Goal: Task Accomplishment & Management: Manage account settings

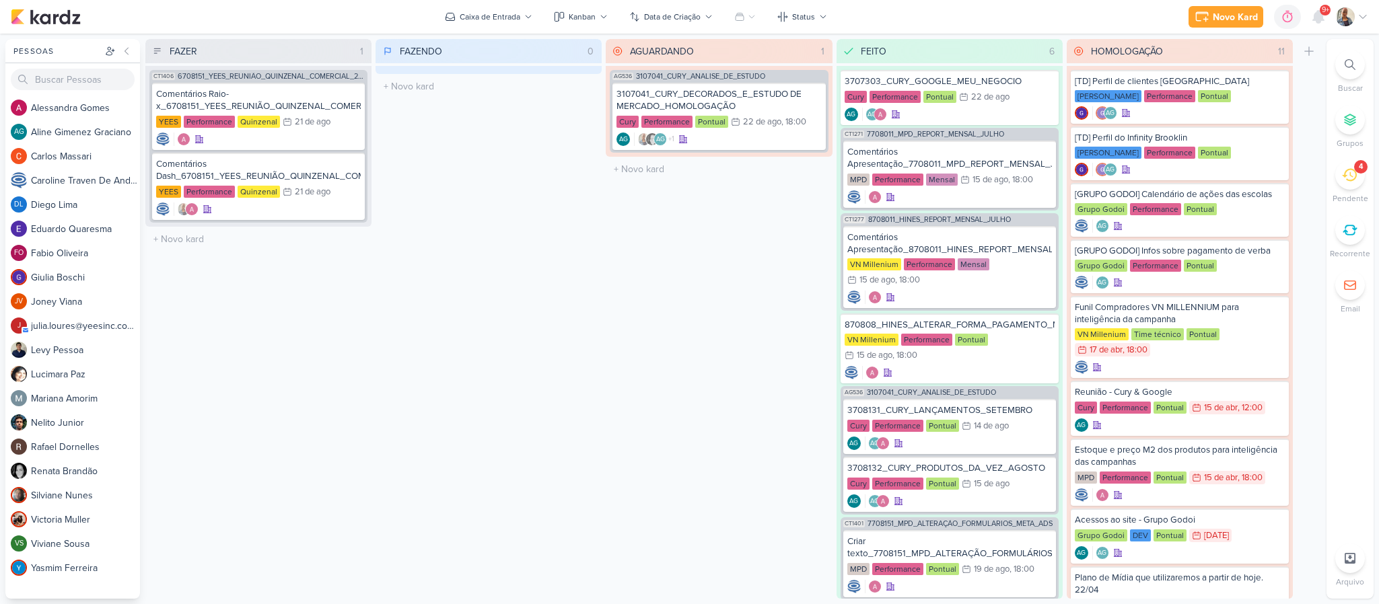
click at [1349, 176] on icon at bounding box center [1349, 175] width 15 height 15
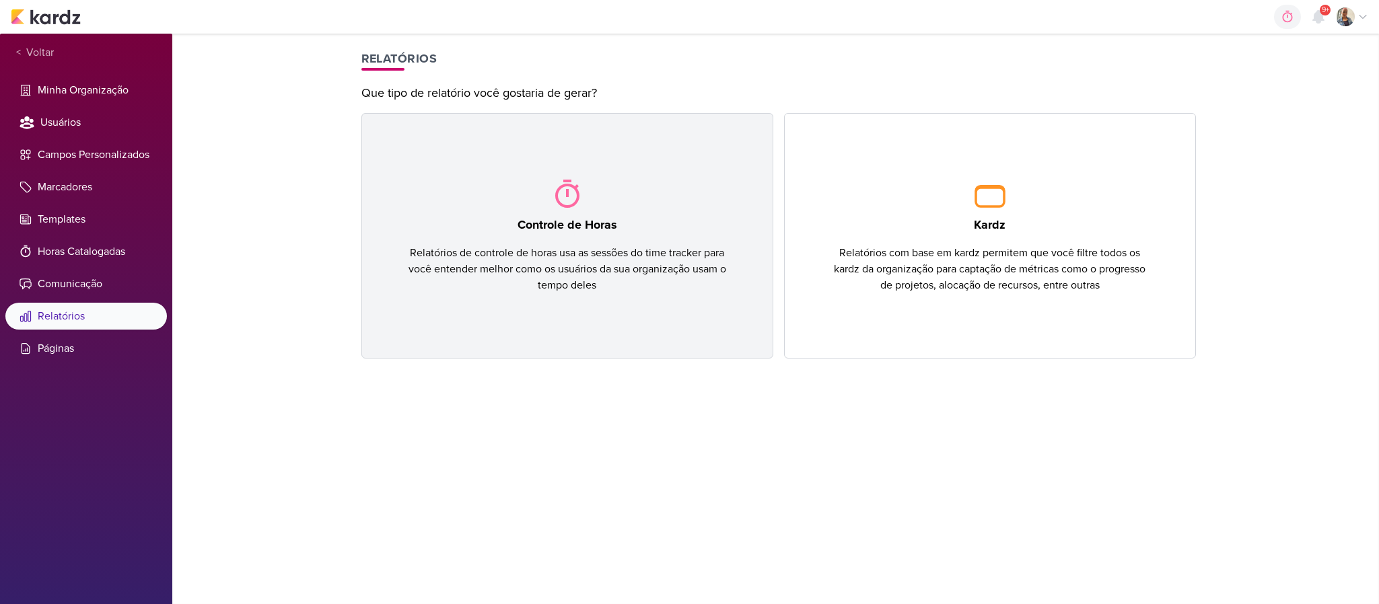
click at [587, 207] on div "Controle de Horas Relatórios de controle de horas usa as sessões do time tracke…" at bounding box center [567, 236] width 412 height 246
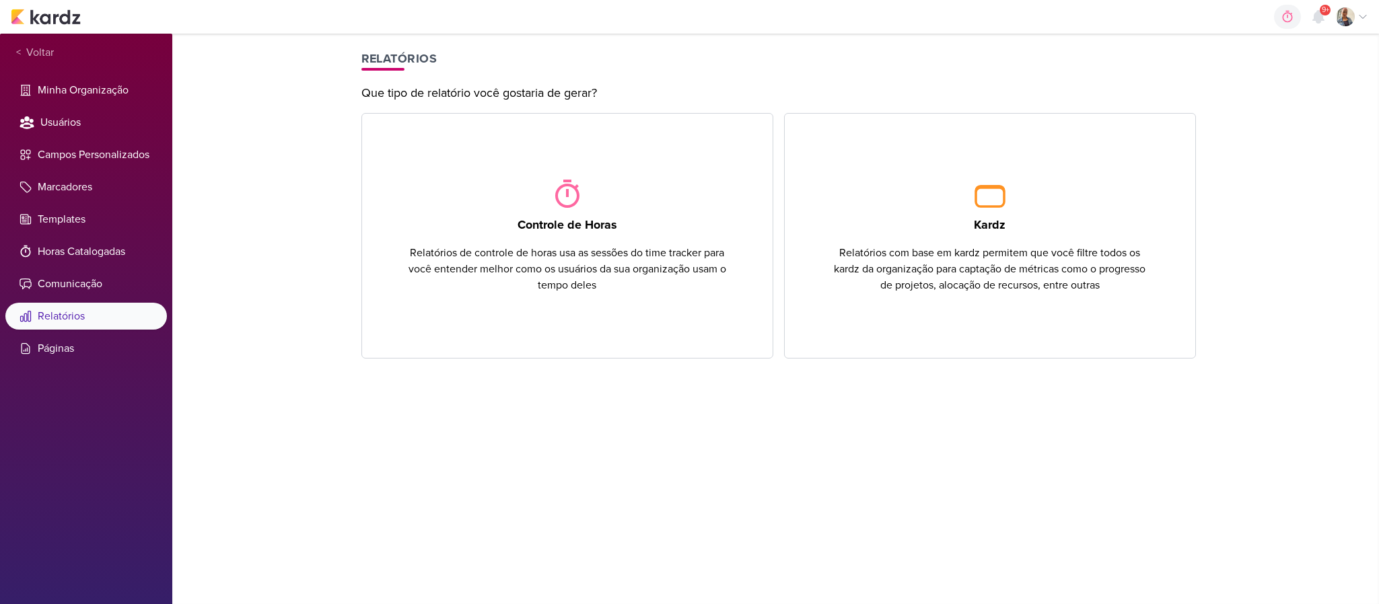
select select "this-month"
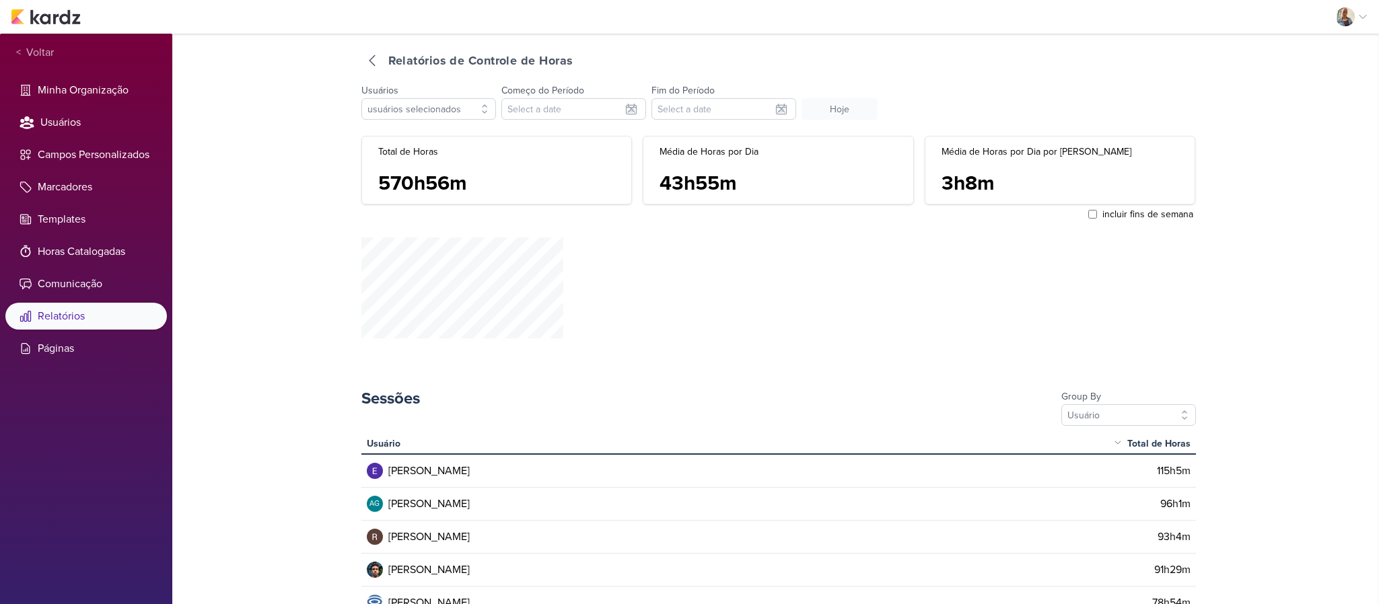
type input "[DATE]"
select select "this-month"
click at [367, 69] on div at bounding box center [372, 61] width 22 height 22
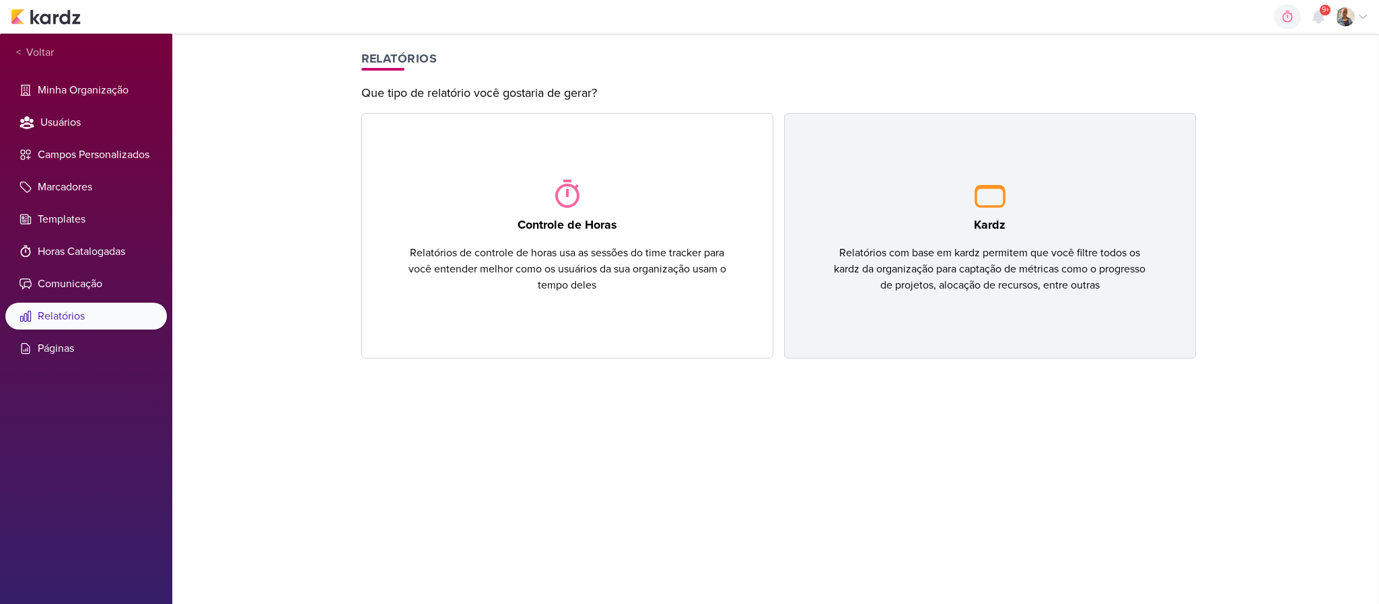
click at [1017, 211] on div "Kardz Relatórios com base em kardz permitem que você filtre todos os kardz da o…" at bounding box center [990, 236] width 412 height 246
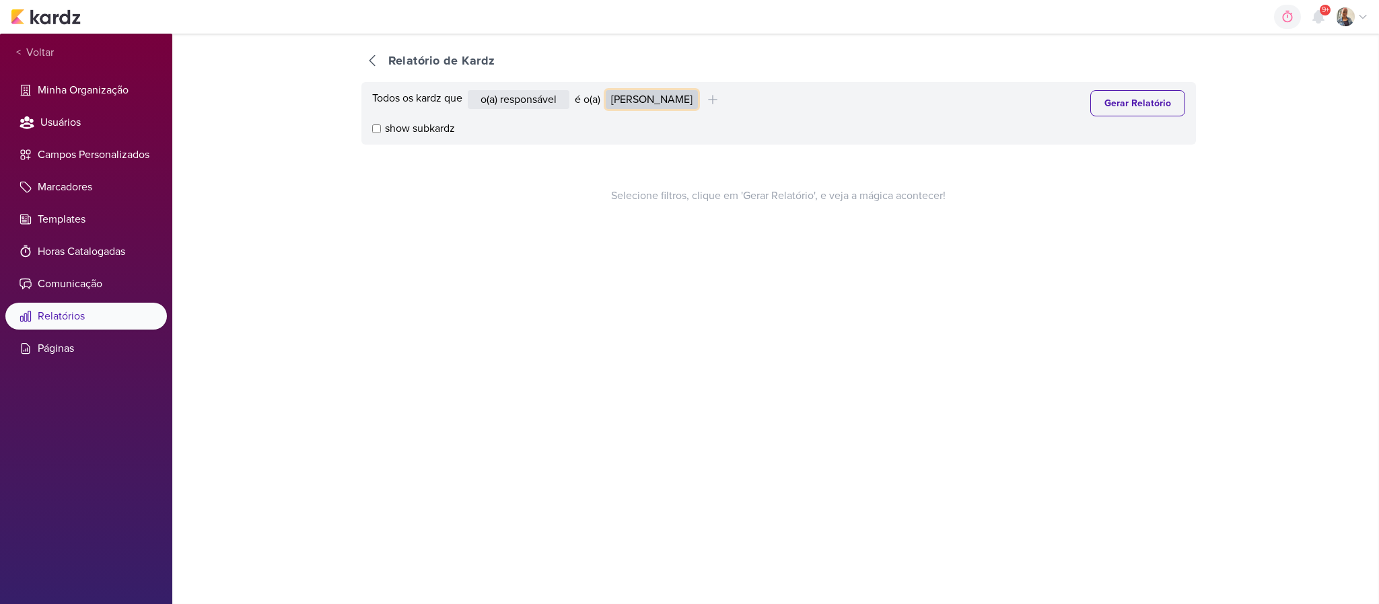
click at [669, 108] on select "Alessandra Gomes Aline Gimenez Graciano Caroline Traven De Andrade Eduardo Quar…" at bounding box center [652, 99] width 92 height 19
select select "4180"
click at [608, 90] on select "Alessandra Gomes Aline Gimenez Graciano Caroline Traven De Andrade Eduardo Quar…" at bounding box center [652, 99] width 92 height 19
click at [1132, 101] on button "Gerar Relatório" at bounding box center [1137, 103] width 95 height 26
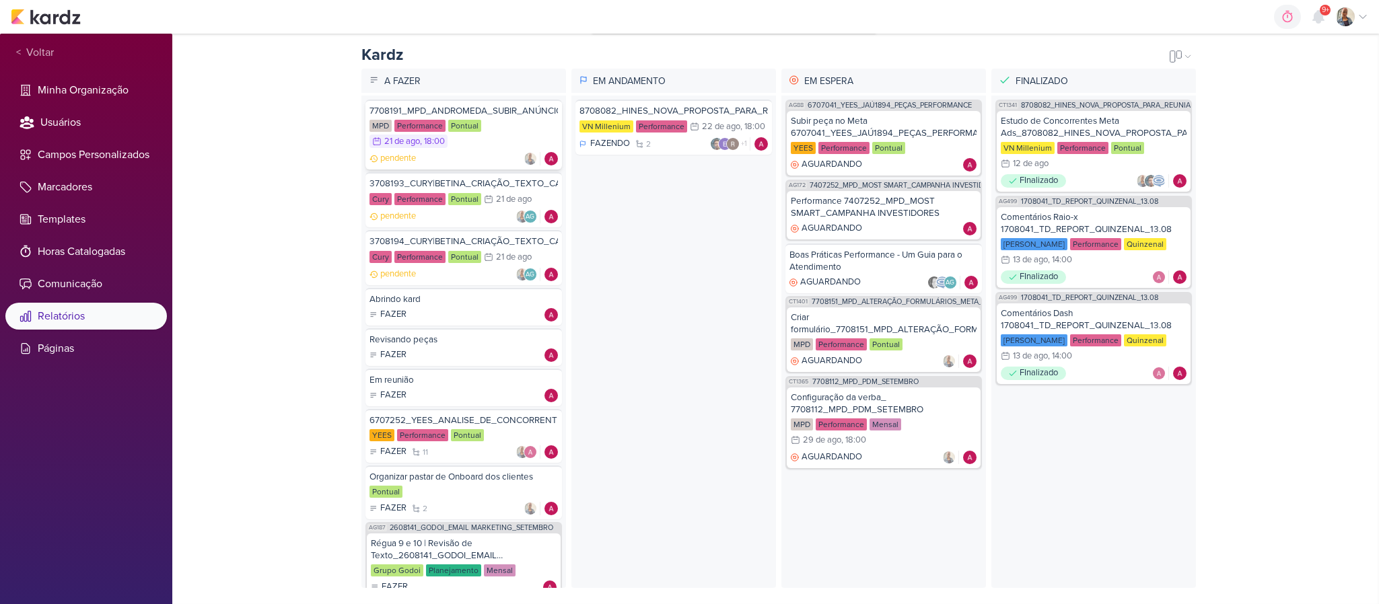
click at [490, 105] on div "7708191_MPD_ANDROMEDA_SUBIR_ANÚNCIO_ANDROMEDA_FESTIVAL" at bounding box center [463, 111] width 188 height 12
click at [493, 178] on div "3708193_CURY|BETINA_CRIAÇÃO_TEXTO_CAMPANHA_GOOGLE" at bounding box center [463, 184] width 188 height 12
click at [481, 235] on div "3708194_CURY|BETINA_CRIAÇÃO_TEXTO_CAMPANHA_META" at bounding box center [463, 241] width 188 height 12
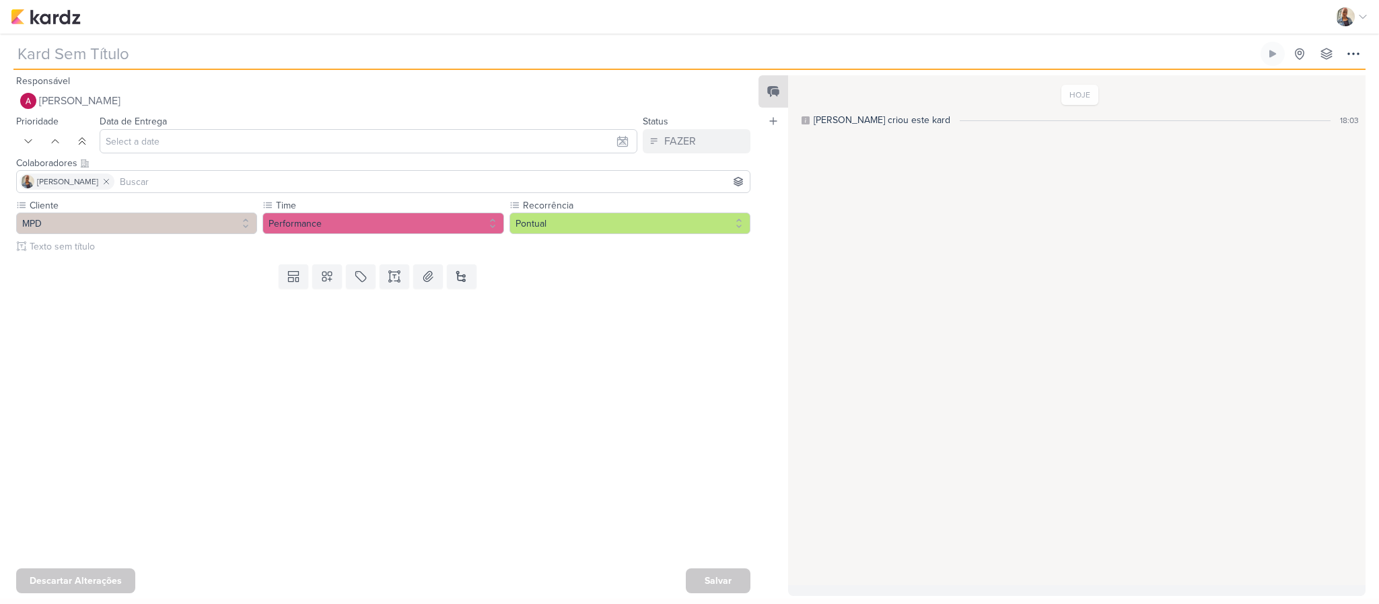
type input "7708191_MPD_ANDROMEDA_SUBIR_ANÚNCIO_ANDROMEDA_FESTIVAL"
type input "[DATE] 18:00"
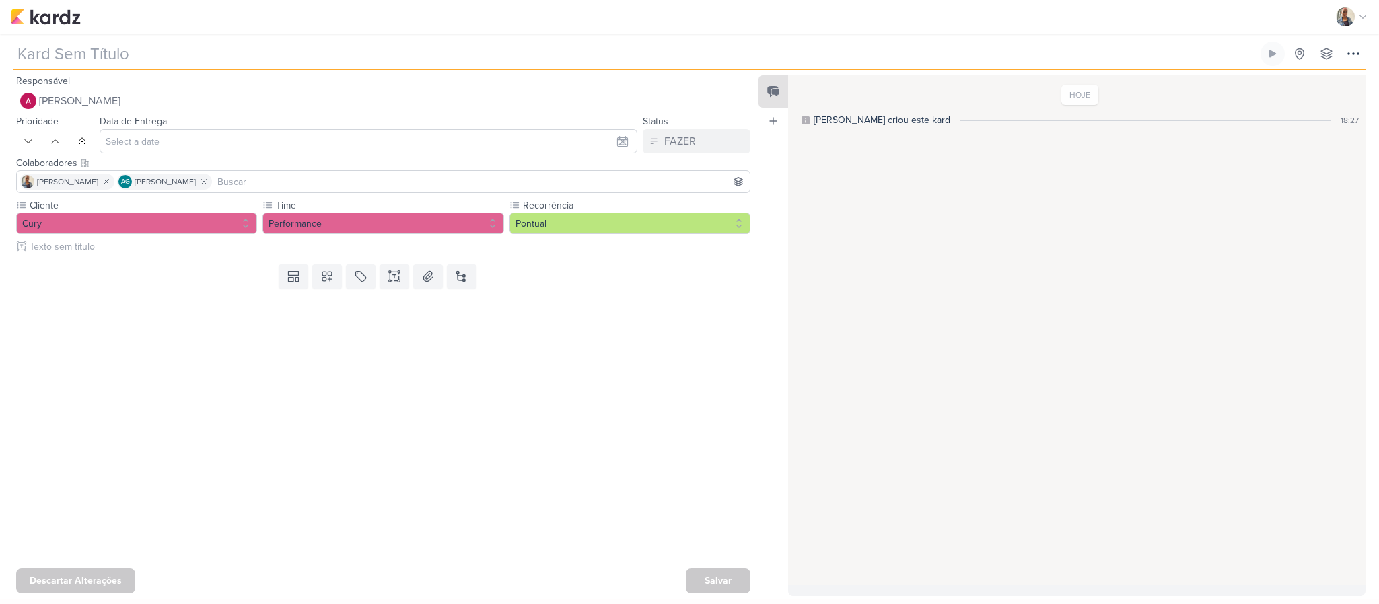
type input "3708193_CURY|BETINA_CRIAÇÃO_TEXTO_CAMPANHA_GOOGLE"
type input "[DATE] 23:59"
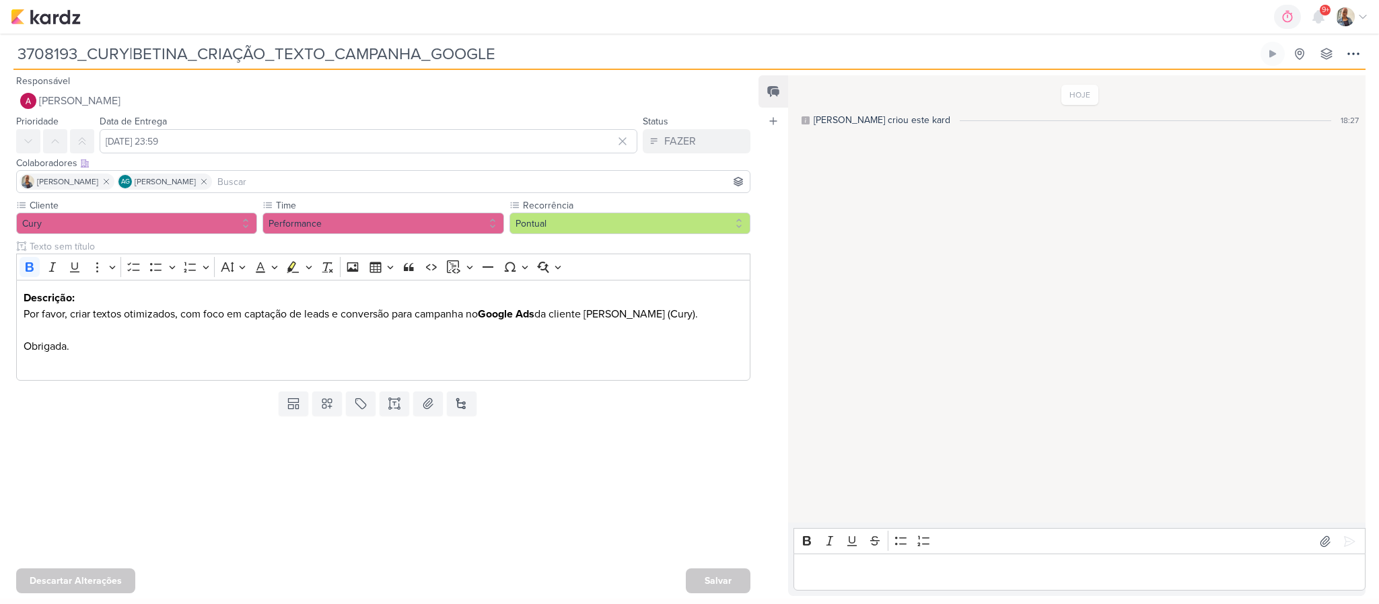
click at [878, 584] on div "Editor editing area: main" at bounding box center [1079, 572] width 572 height 37
click at [873, 578] on p "Editor editing area: main" at bounding box center [1080, 573] width 558 height 16
click at [877, 576] on p "[GEOGRAPHIC_DATA]:" at bounding box center [1080, 573] width 558 height 16
click at [842, 583] on div "Santa Marina: https://docs.google.com/spreadsheets/d/1-Aw8HYeZM4lJB-6HLggRhlxA4…" at bounding box center [1079, 564] width 572 height 53
click at [884, 571] on p "Melodia:" at bounding box center [1080, 573] width 558 height 16
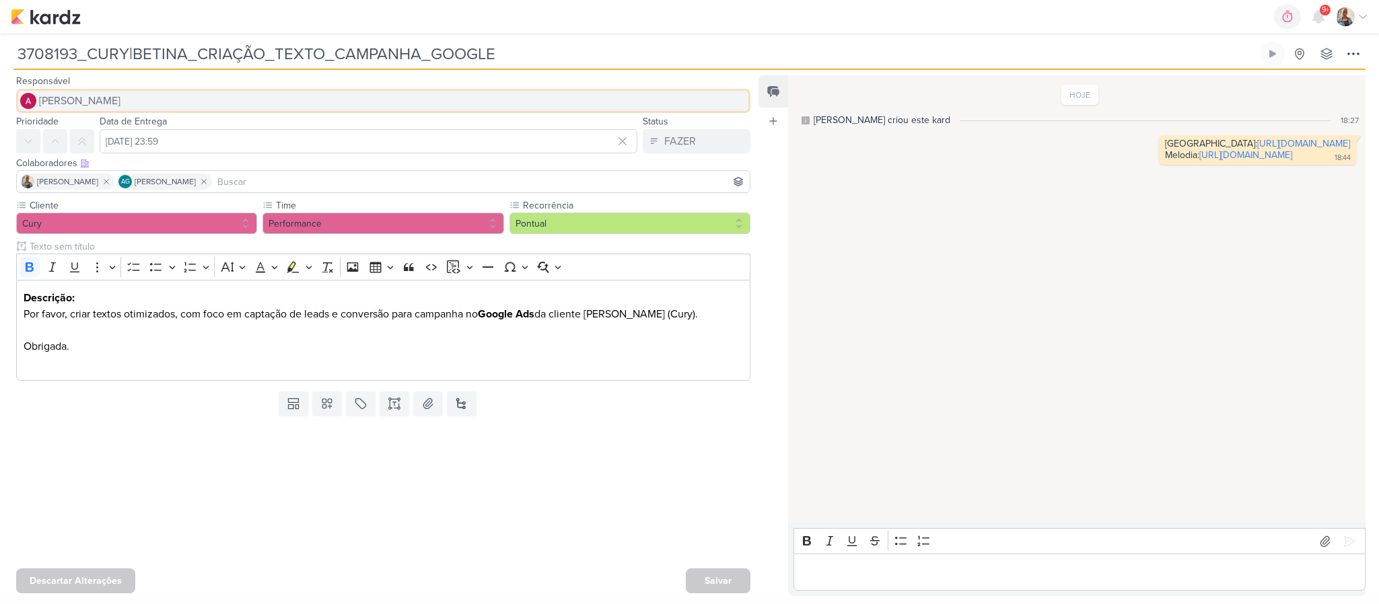
click at [79, 104] on span "[PERSON_NAME]" at bounding box center [79, 101] width 81 height 16
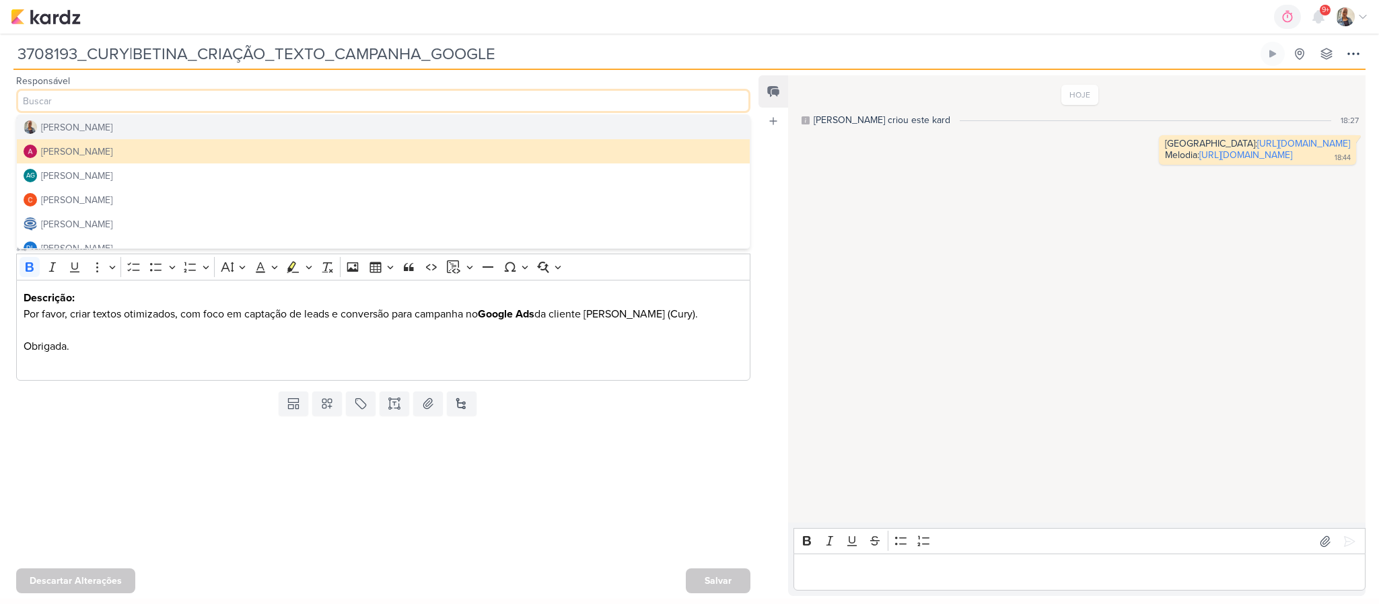
click at [101, 120] on button "[PERSON_NAME]" at bounding box center [383, 127] width 733 height 24
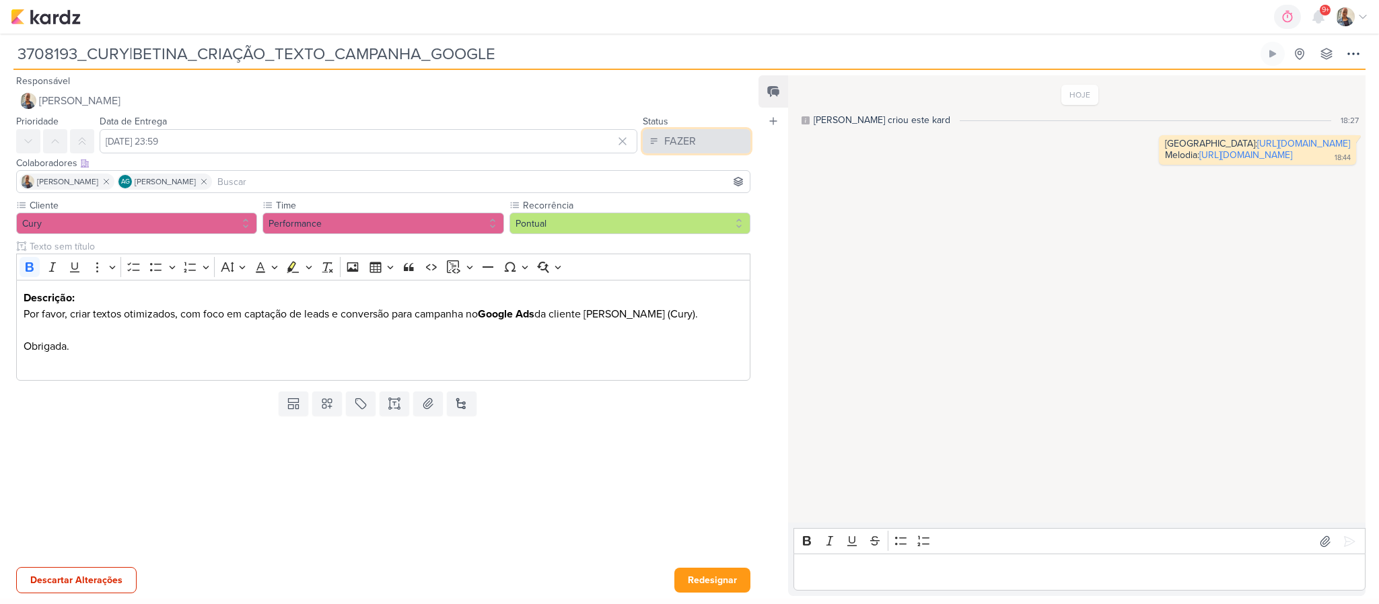
click at [694, 140] on button "FAZER" at bounding box center [697, 141] width 108 height 24
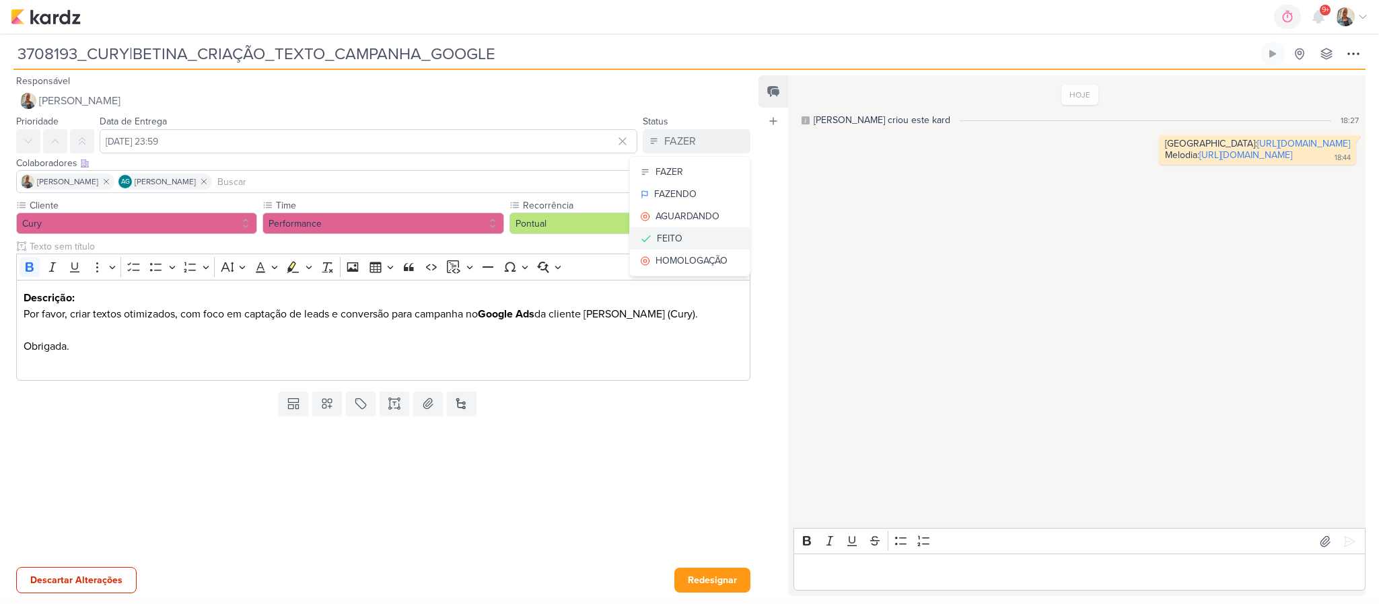
click at [682, 233] on button "FEITO" at bounding box center [690, 238] width 120 height 22
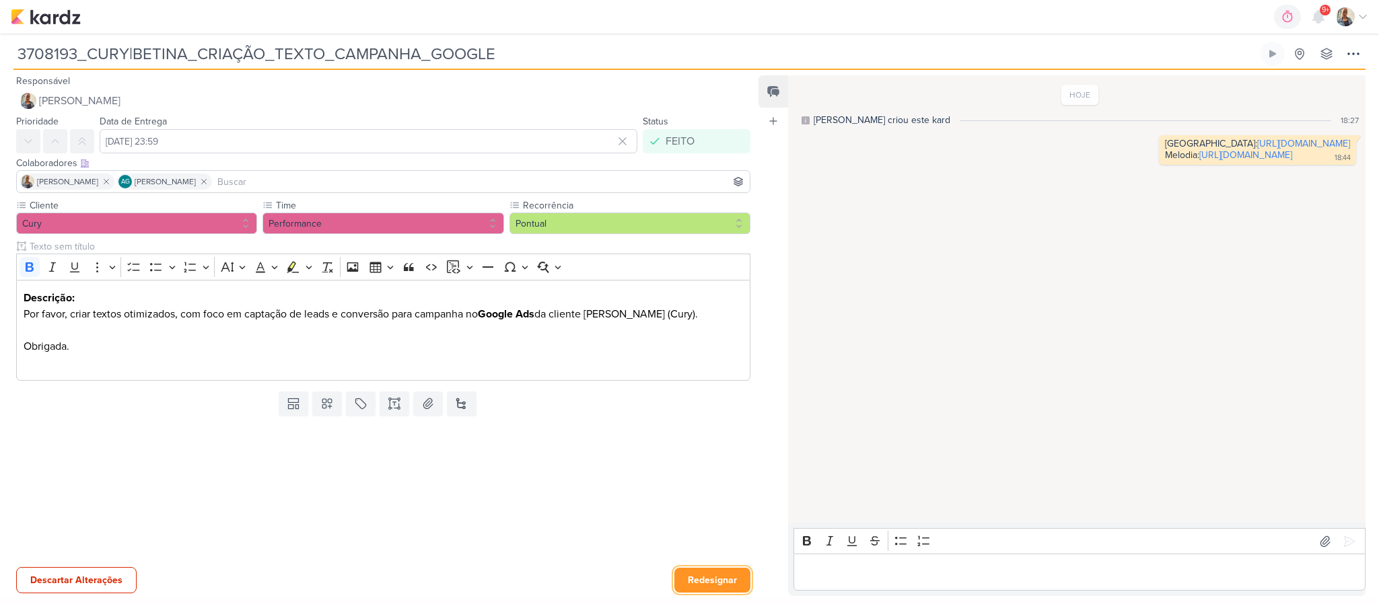
click at [715, 574] on button "Redesignar" at bounding box center [712, 580] width 76 height 25
click at [715, 574] on button "Aceitar" at bounding box center [718, 580] width 65 height 25
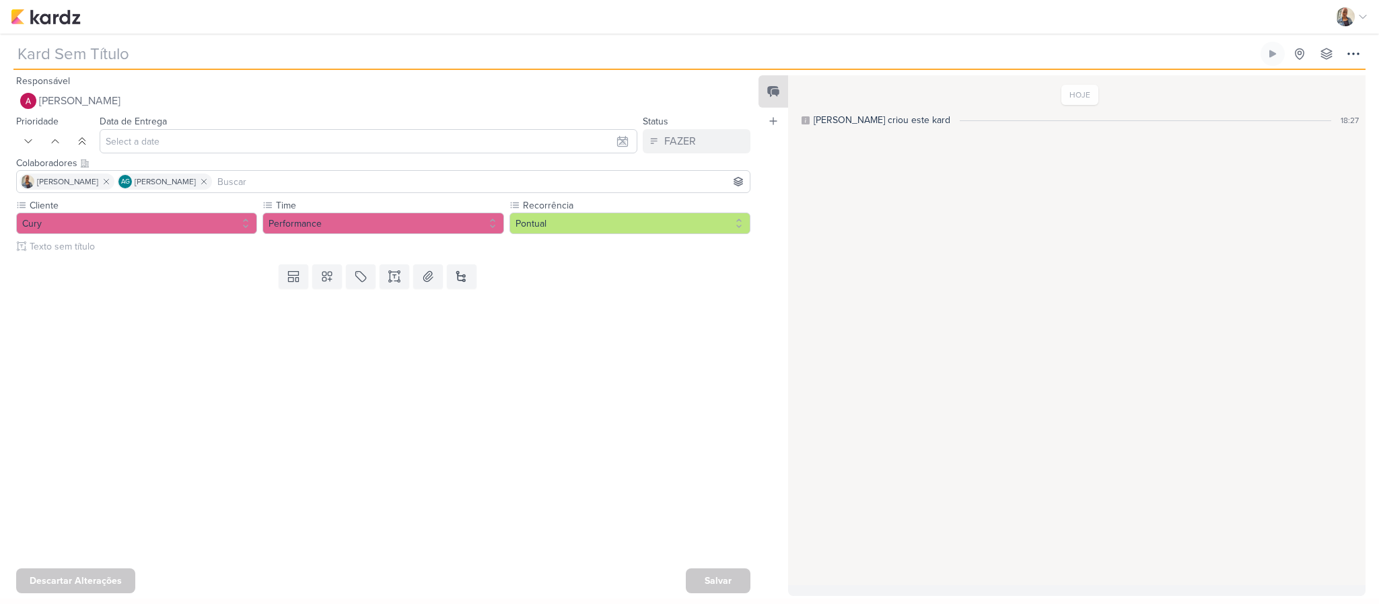
type input "3708194_CURY|BETINA_CRIAÇÃO_TEXTO_CAMPANHA_META"
type input "[DATE] 23:59"
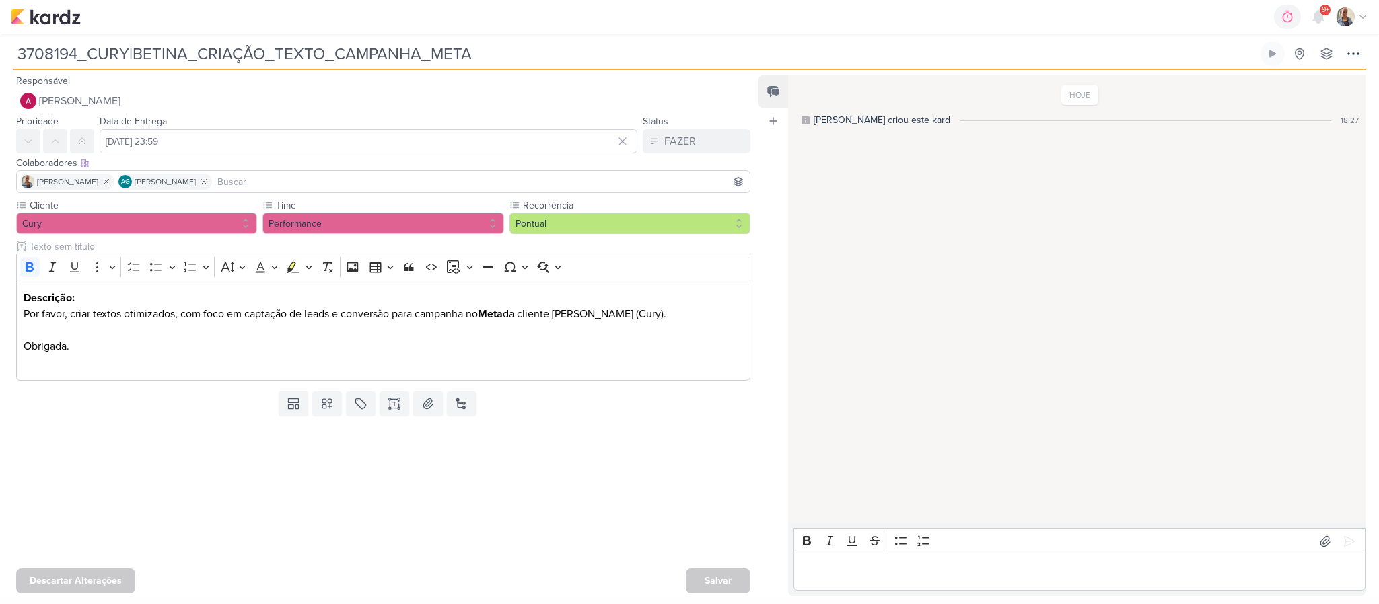
click at [865, 598] on div "Responsável [PERSON_NAME] Nenhum contato encontrado create new contact Novo Con…" at bounding box center [689, 334] width 1379 height 529
click at [868, 574] on p "Editor editing area: main" at bounding box center [1080, 573] width 558 height 16
click at [848, 569] on p "Editor editing area: main" at bounding box center [1080, 573] width 558 height 16
click at [874, 562] on p "Melodia: [URL][DOMAIN_NAME]" at bounding box center [1080, 556] width 558 height 16
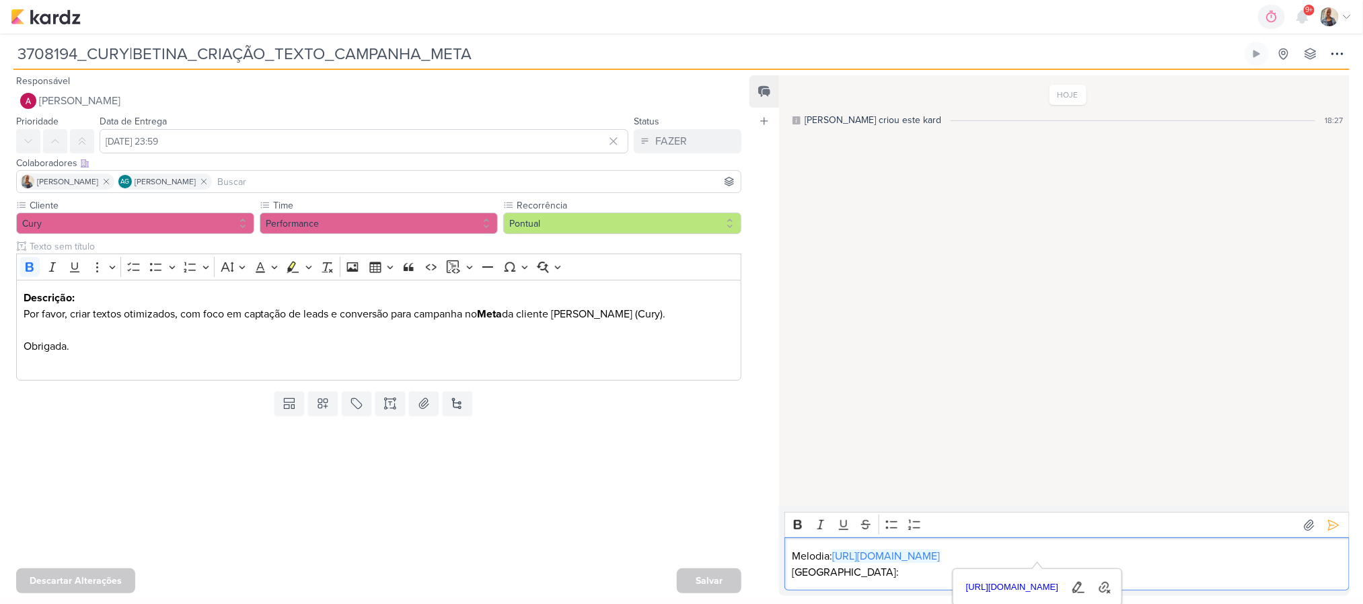
click at [897, 572] on p "[GEOGRAPHIC_DATA]:" at bounding box center [1067, 573] width 551 height 16
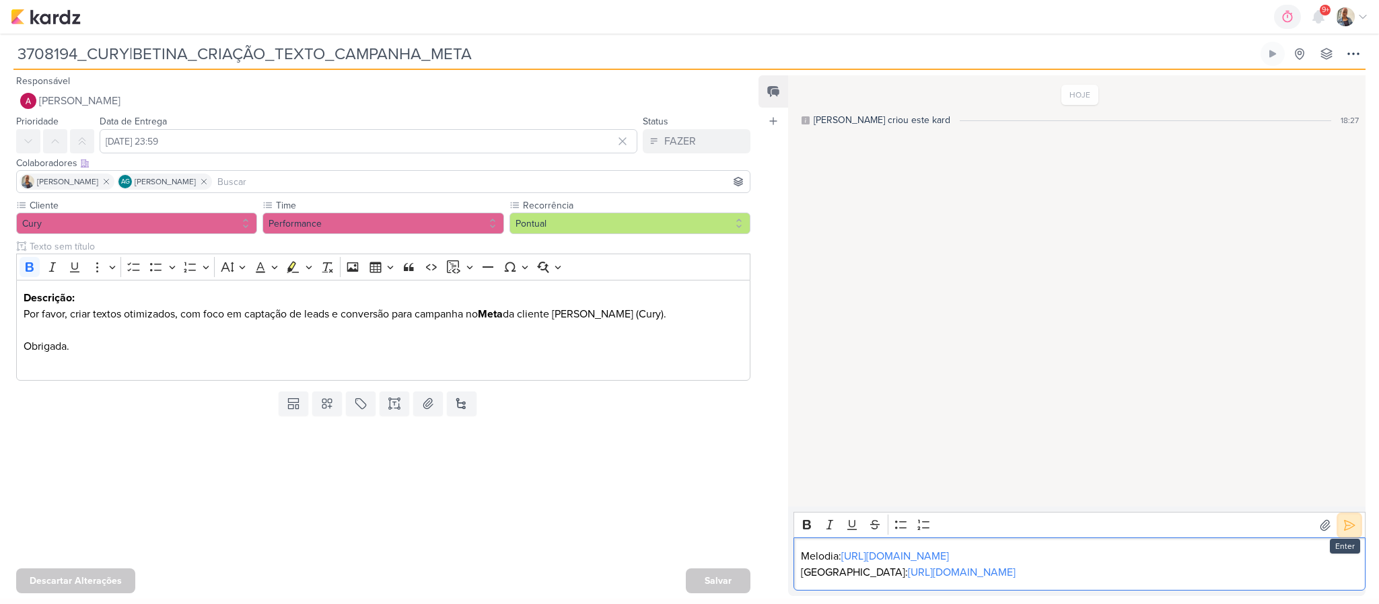
click at [1344, 519] on icon at bounding box center [1348, 525] width 13 height 13
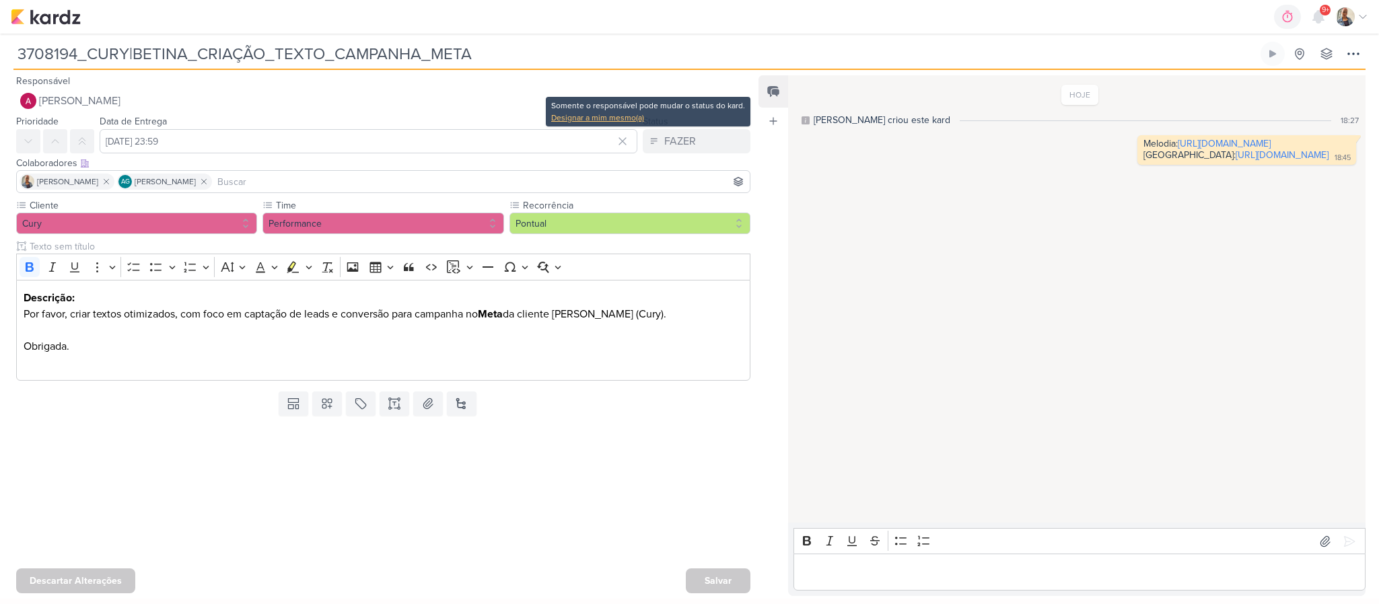
click at [690, 121] on div "Designar a mim mesmo(a)" at bounding box center [648, 118] width 194 height 12
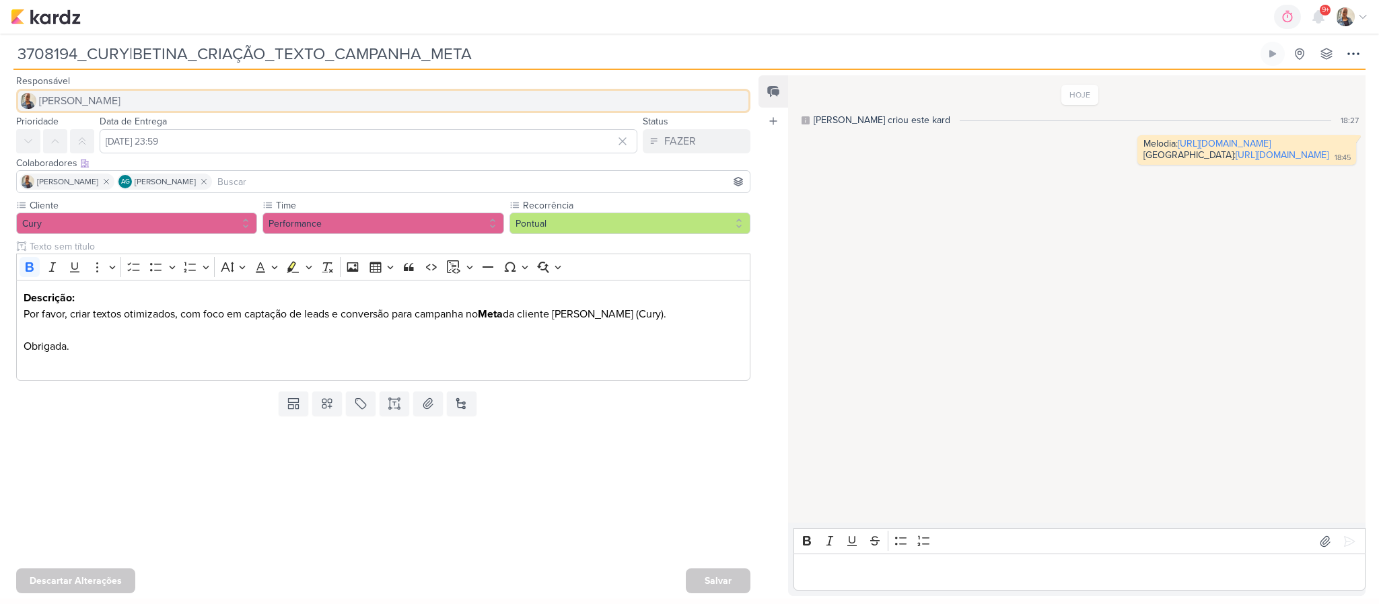
click at [57, 98] on span "[PERSON_NAME]" at bounding box center [79, 101] width 81 height 16
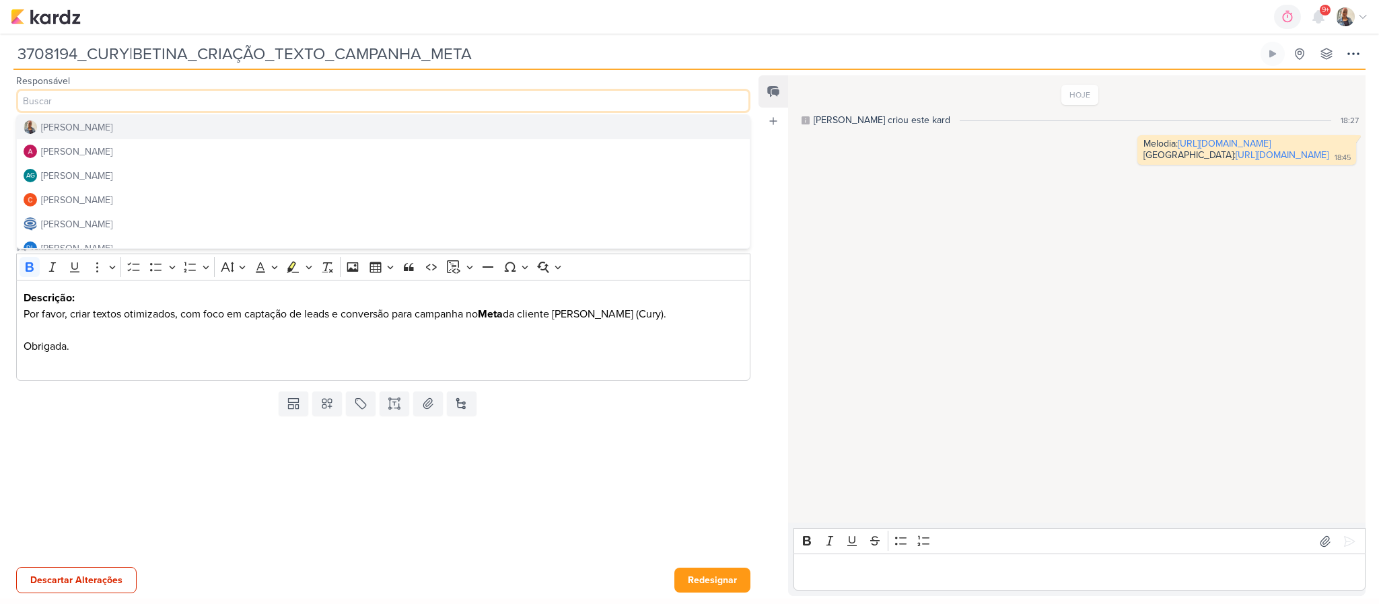
click at [73, 123] on div "[PERSON_NAME]" at bounding box center [76, 127] width 71 height 14
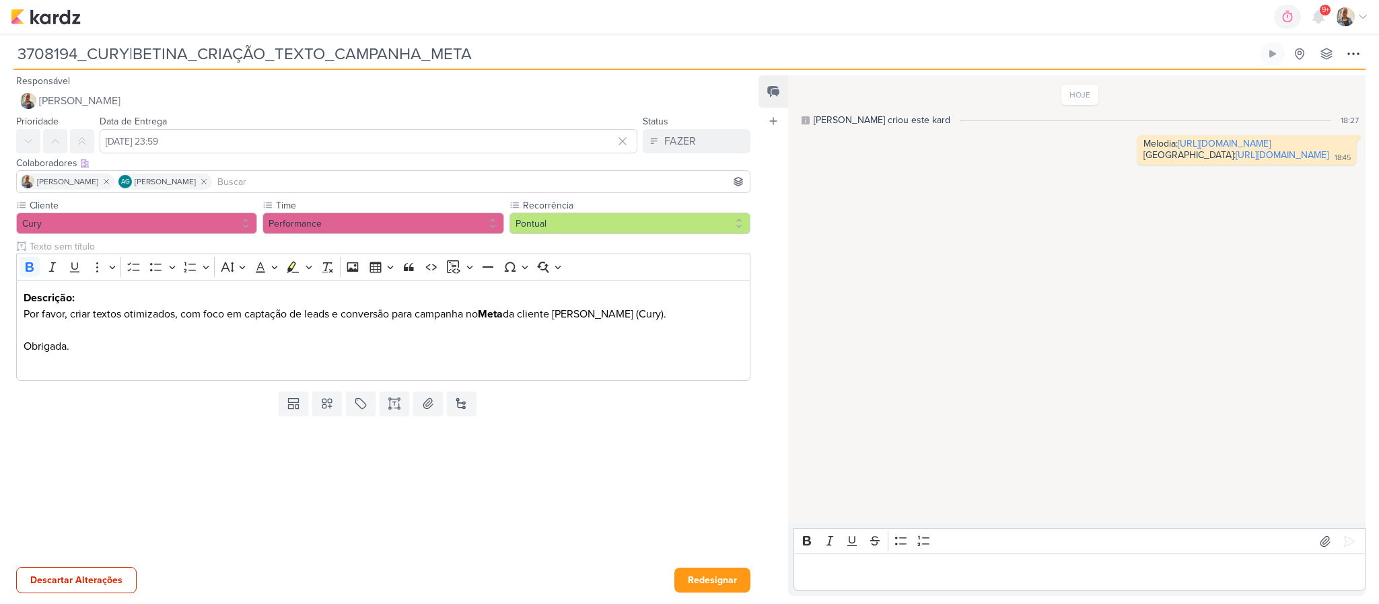
click at [686, 166] on div "Colaboradores Este kard pode ser visível a usuários da sua organização Este kar…" at bounding box center [383, 163] width 734 height 14
click at [686, 145] on div "FAZER" at bounding box center [680, 141] width 32 height 16
click at [674, 239] on div "FEITO" at bounding box center [670, 238] width 26 height 14
click at [713, 571] on button "Redesignar" at bounding box center [712, 580] width 76 height 25
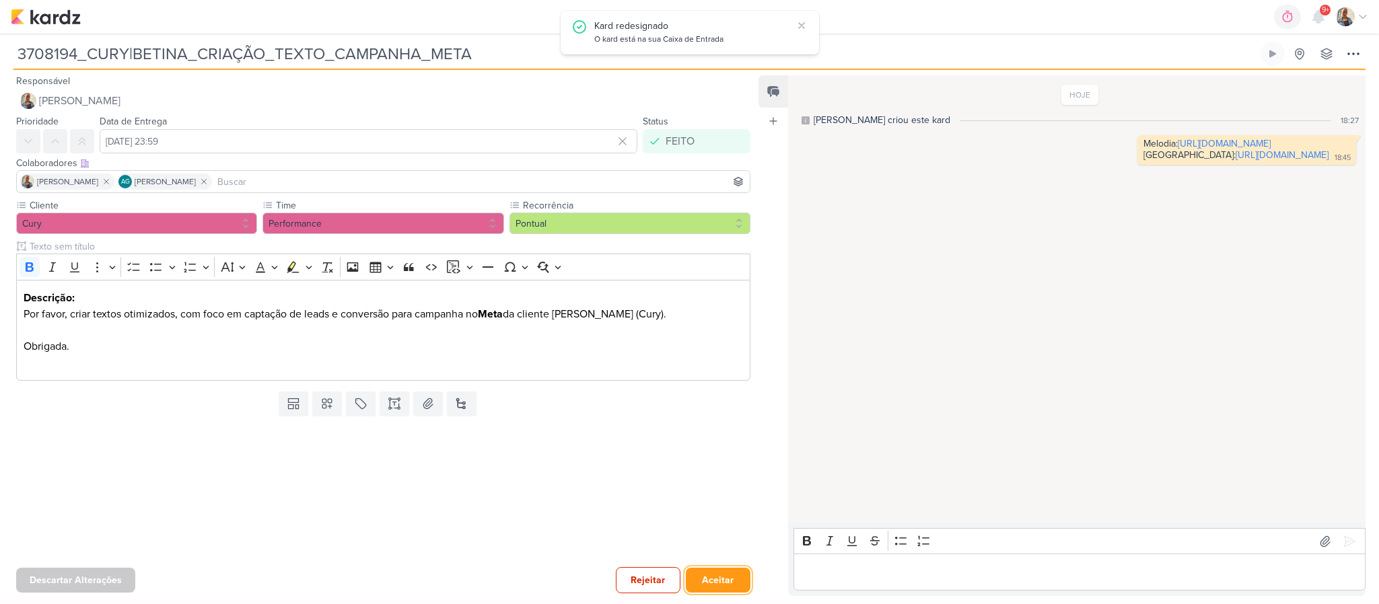
click at [713, 571] on button "Aceitar" at bounding box center [718, 580] width 65 height 25
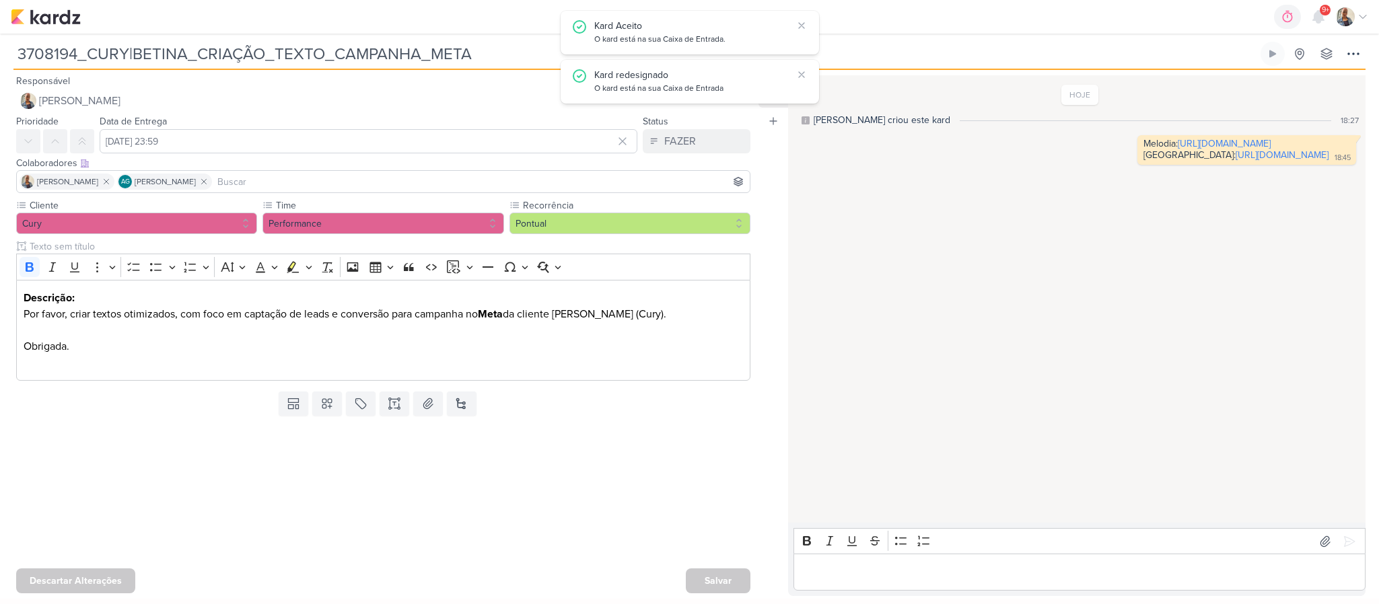
click at [713, 571] on div "Salvar" at bounding box center [718, 581] width 65 height 25
